Goal: Use online tool/utility

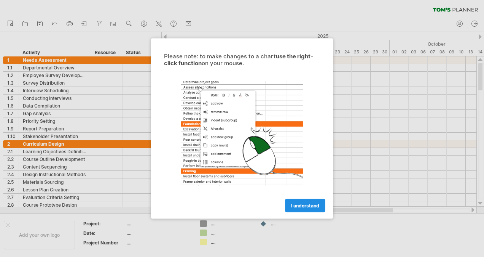
click at [310, 208] on span "I understand" at bounding box center [305, 206] width 28 height 6
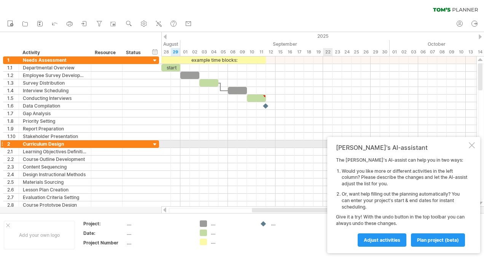
click at [473, 146] on div at bounding box center [472, 145] width 6 height 6
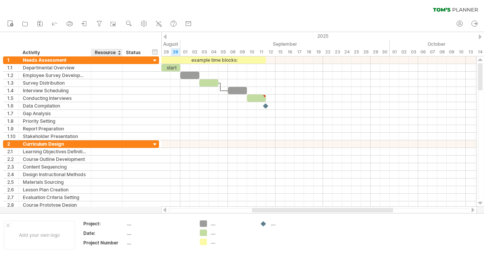
click at [117, 52] on div "Resource" at bounding box center [106, 53] width 23 height 8
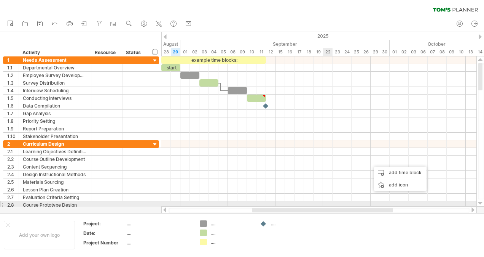
click at [334, 215] on div "Add your own logo Project: .... Date: .... Project Number .... .... .... .... .…" at bounding box center [242, 234] width 484 height 43
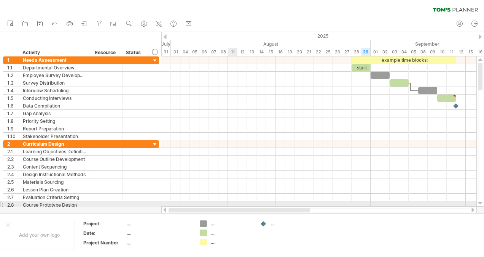
drag, startPoint x: 363, startPoint y: 209, endPoint x: 232, endPoint y: 203, distance: 131.5
click at [232, 203] on div "Trying to reach [DOMAIN_NAME] Connected again... 0% clear filter new 1" at bounding box center [242, 128] width 484 height 257
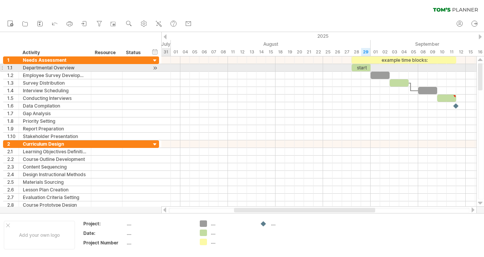
click at [155, 67] on div at bounding box center [155, 68] width 7 height 8
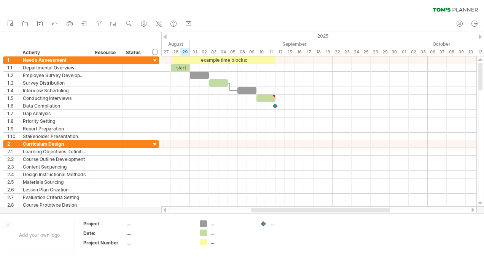
click at [166, 35] on div at bounding box center [165, 36] width 3 height 5
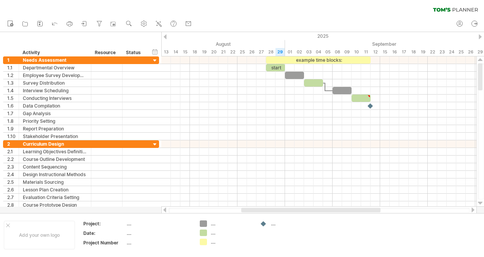
click at [166, 35] on div at bounding box center [165, 36] width 3 height 5
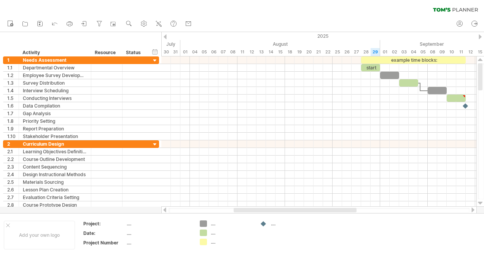
click at [166, 35] on div at bounding box center [165, 36] width 3 height 5
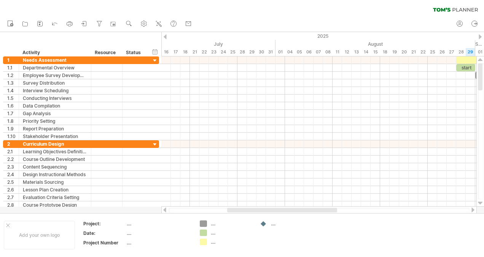
click at [166, 36] on div at bounding box center [165, 36] width 3 height 5
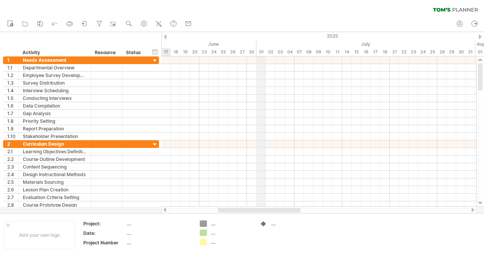
drag, startPoint x: 253, startPoint y: 35, endPoint x: 259, endPoint y: 36, distance: 5.4
click at [265, 51] on div "01" at bounding box center [262, 52] width 10 height 8
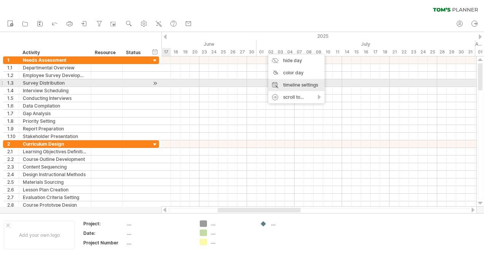
click at [297, 85] on div "timeline settings" at bounding box center [296, 85] width 56 height 12
select select "*"
select select "**"
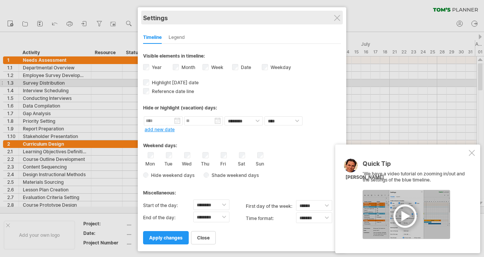
click at [341, 18] on div "Settings" at bounding box center [242, 18] width 198 height 14
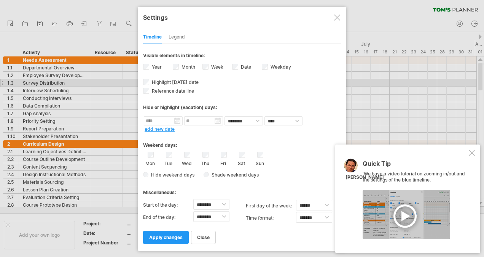
click at [339, 17] on div at bounding box center [337, 17] width 6 height 6
